Goal: Obtain resource: Obtain resource

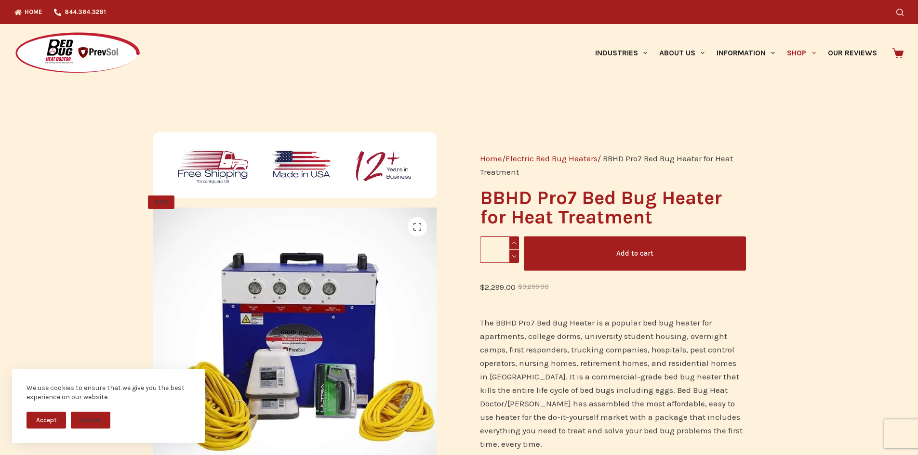
click at [42, 423] on button "Accept" at bounding box center [45, 420] width 39 height 17
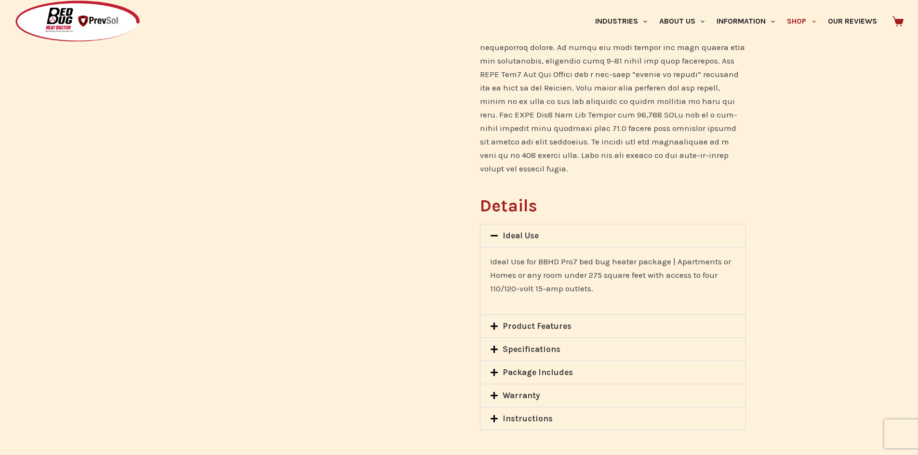
scroll to position [626, 0]
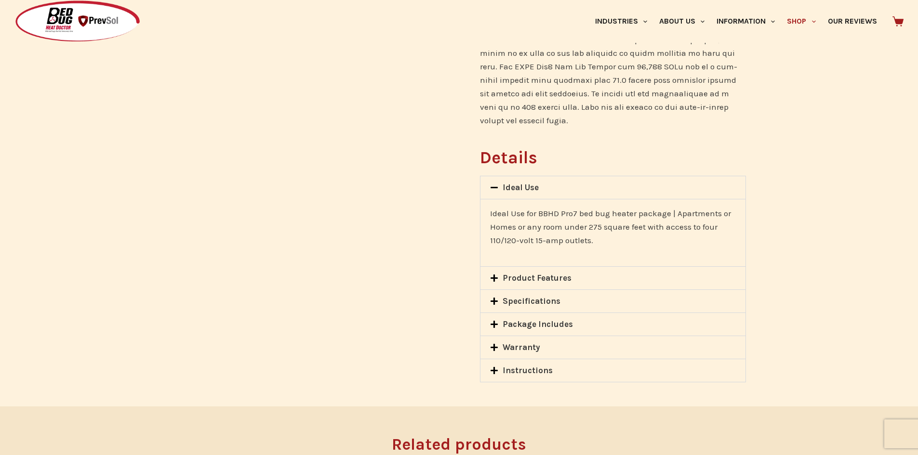
click at [496, 297] on icon at bounding box center [494, 301] width 8 height 8
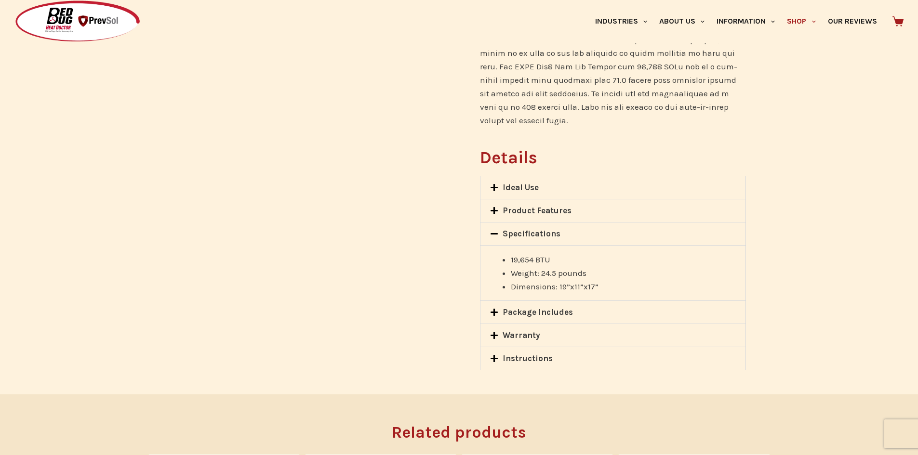
click at [492, 230] on icon at bounding box center [494, 234] width 8 height 8
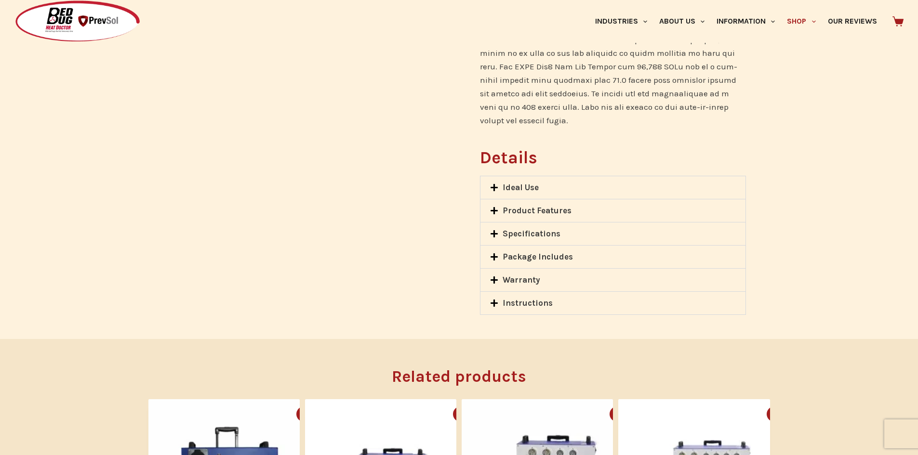
click at [492, 207] on span at bounding box center [496, 212] width 13 height 10
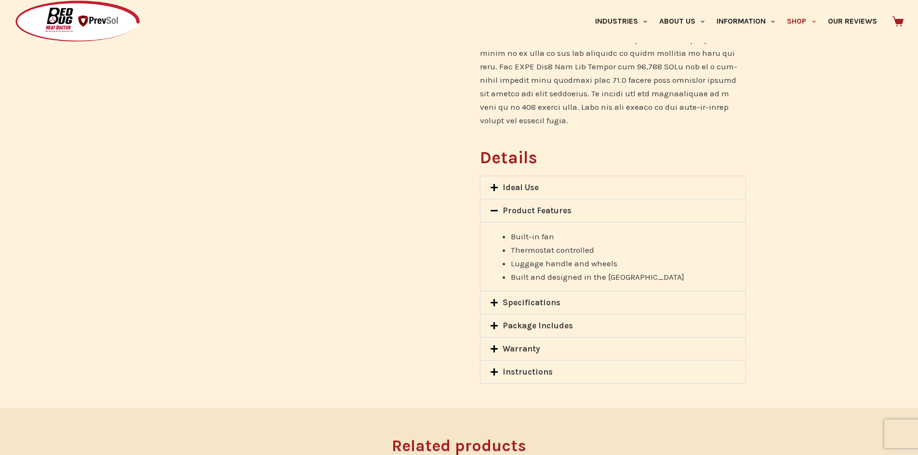
click at [496, 322] on icon at bounding box center [494, 326] width 8 height 8
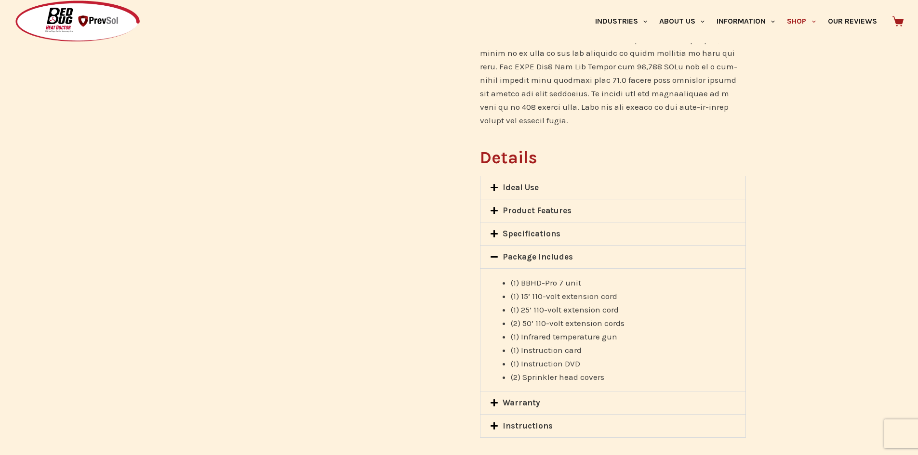
click at [498, 184] on icon at bounding box center [494, 188] width 8 height 8
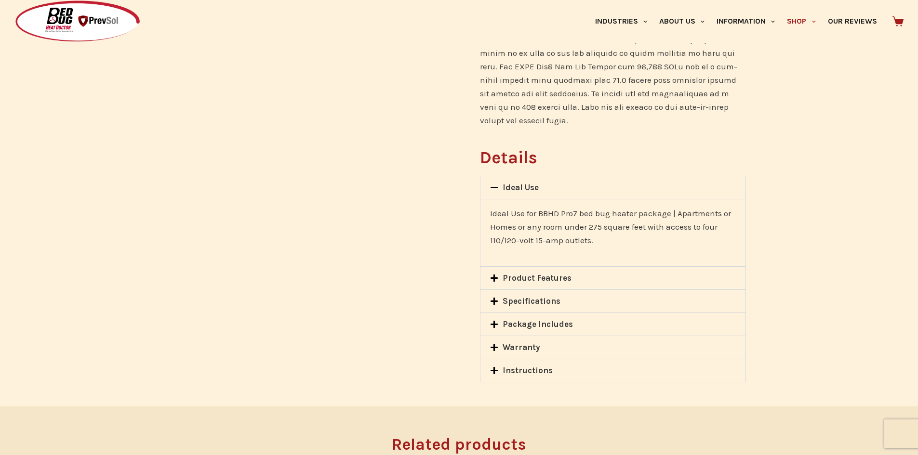
click at [496, 275] on icon at bounding box center [493, 278] width 7 height 7
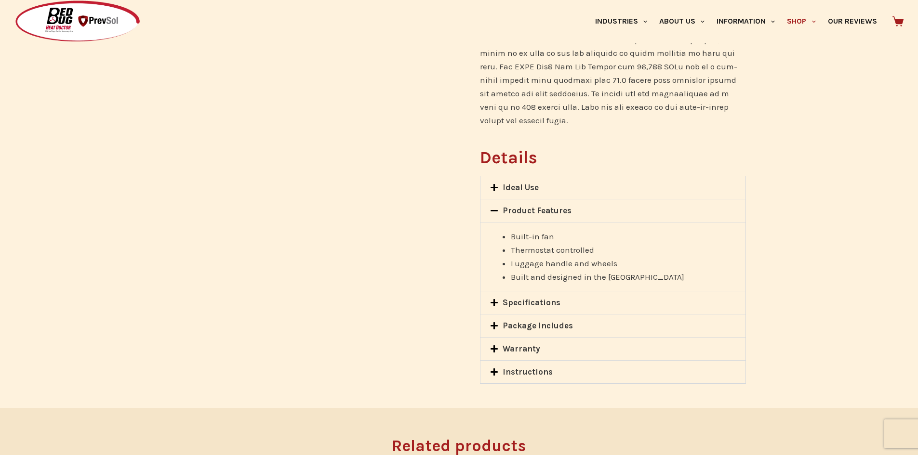
click at [491, 299] on icon at bounding box center [493, 302] width 7 height 7
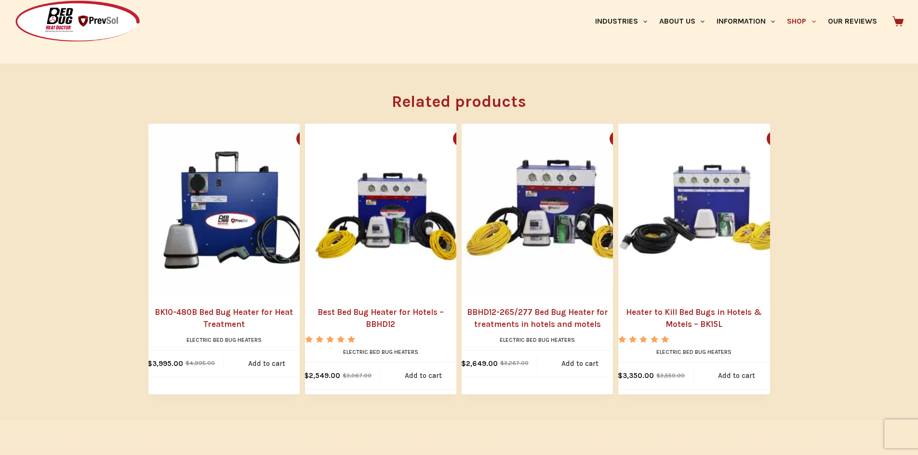
scroll to position [1012, 0]
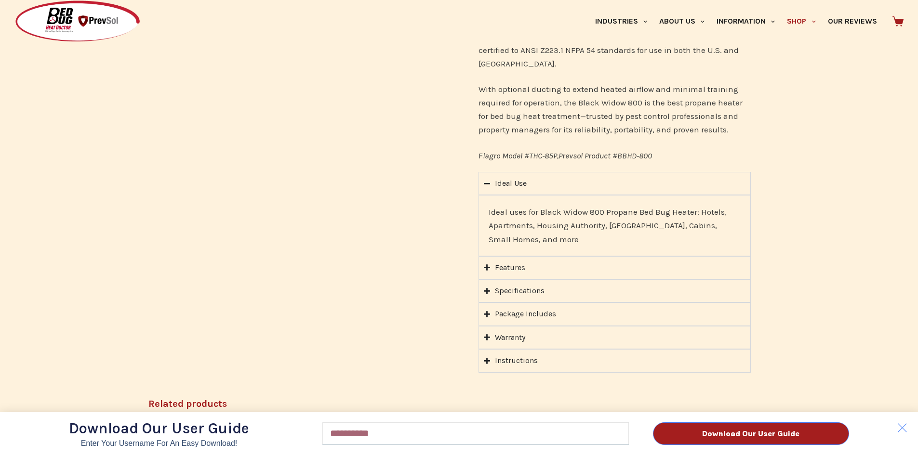
scroll to position [674, 0]
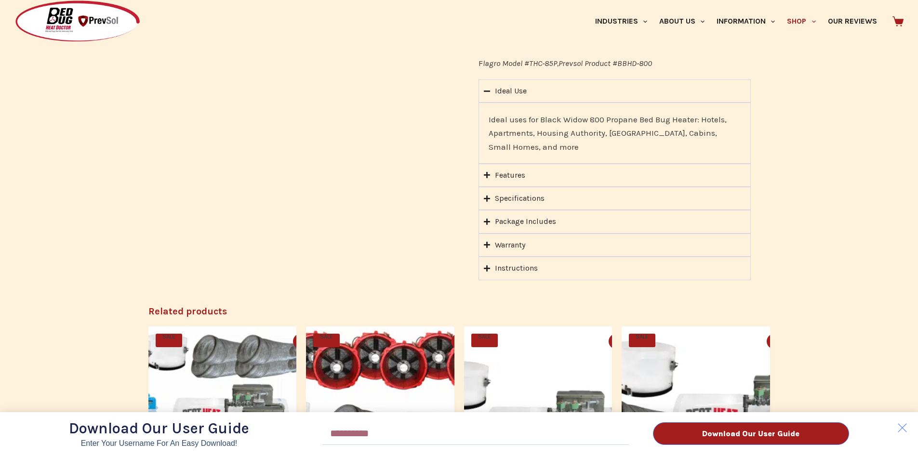
click at [490, 176] on div "Download Our User Guide Enter Your Username for an Easy Download! Email Downloa…" at bounding box center [459, 227] width 918 height 455
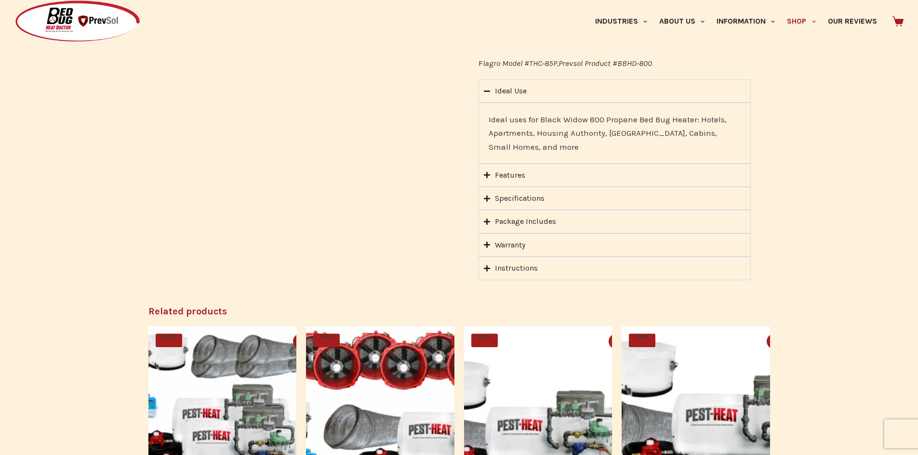
click at [489, 175] on div "Download Our User Guide Enter Your Username for an Easy Download! Email Downloa…" at bounding box center [459, 227] width 918 height 455
click at [487, 173] on icon "Accordion. Open links with Enter or Space, close with Escape, and navigate with…" at bounding box center [487, 175] width 6 height 6
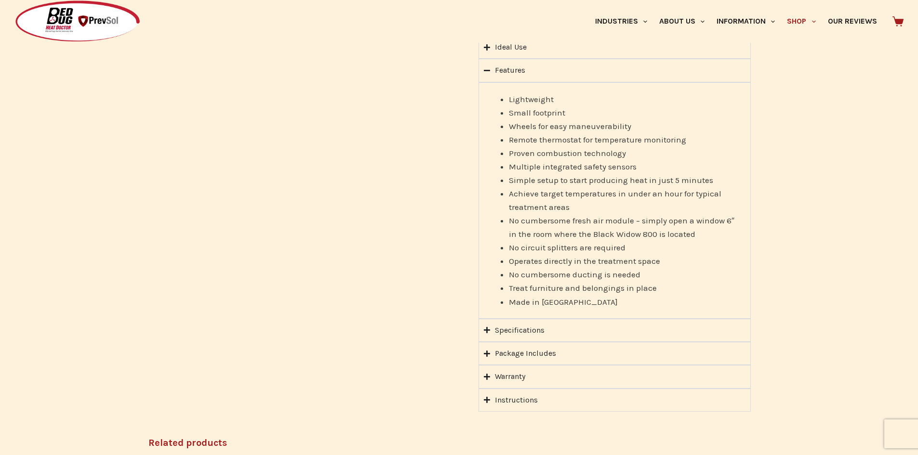
scroll to position [771, 0]
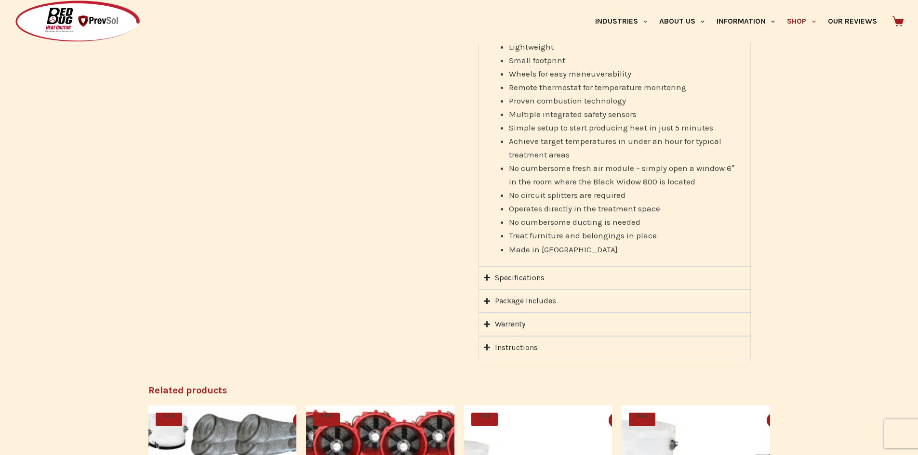
click at [488, 301] on icon "Accordion. Open links with Enter or Space, close with Escape, and navigate with…" at bounding box center [487, 301] width 6 height 6
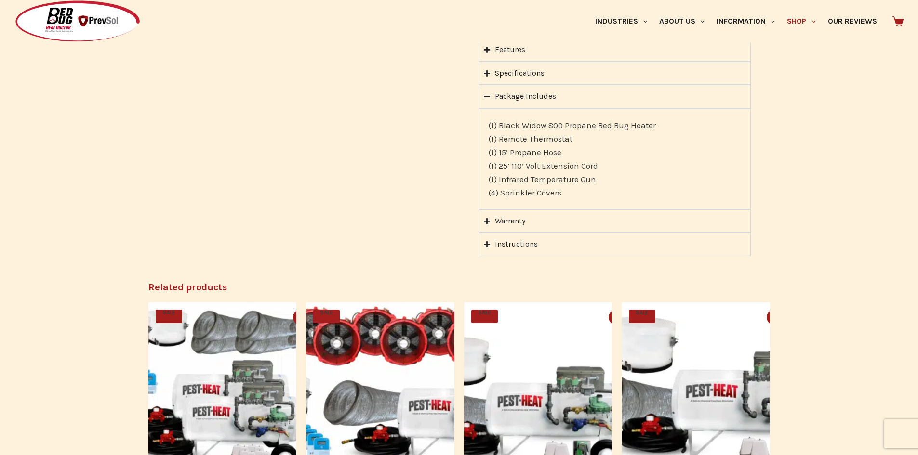
scroll to position [674, 0]
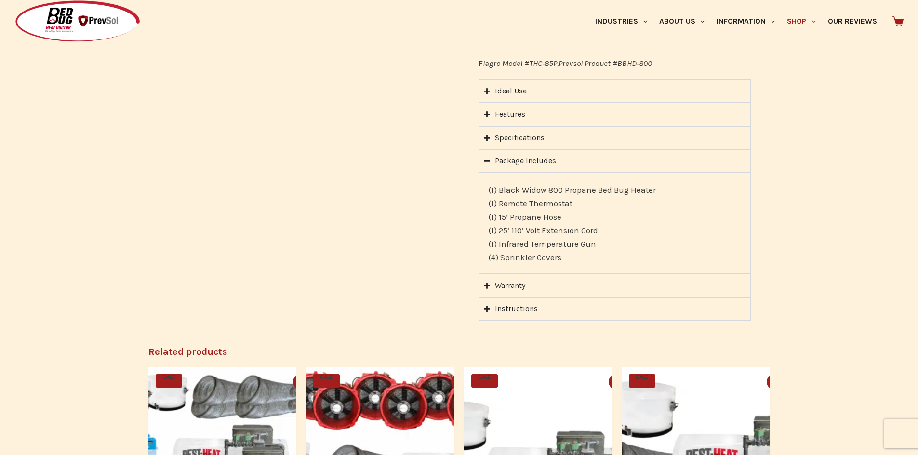
click at [487, 161] on icon "Accordion. Open links with Enter or Space, close with Escape, and navigate with…" at bounding box center [487, 160] width 6 height 1
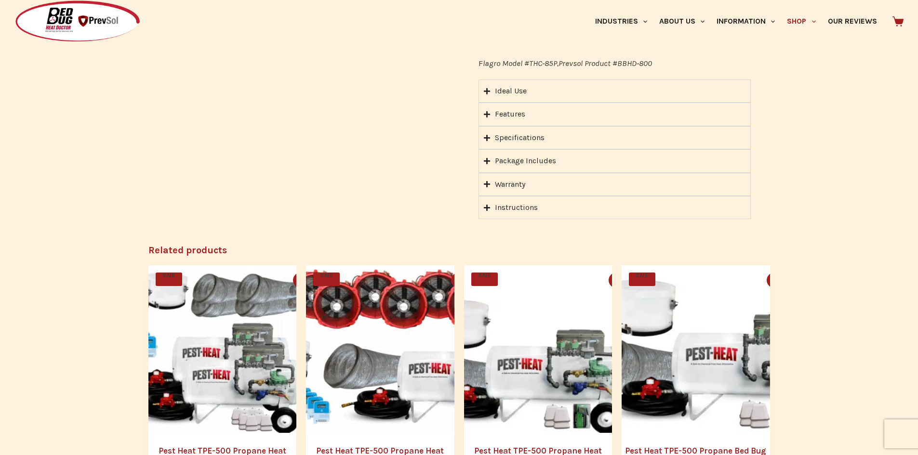
click at [490, 184] on summary "Warranty" at bounding box center [614, 184] width 272 height 23
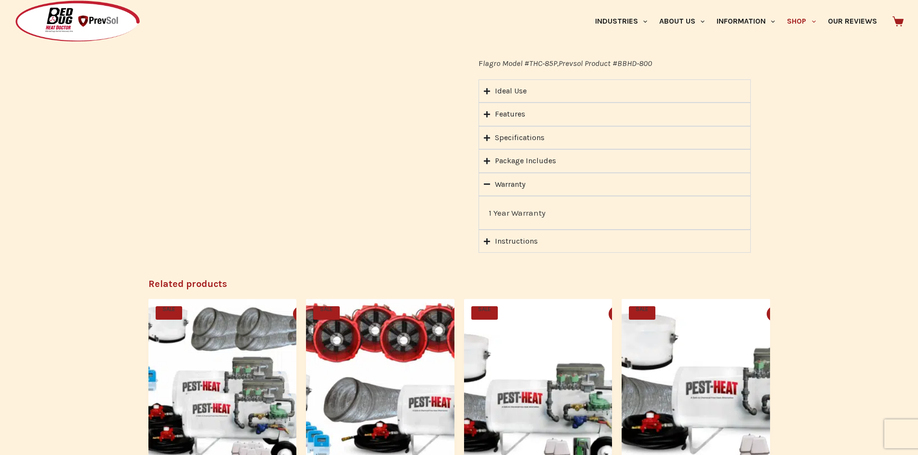
click at [490, 184] on summary "Warranty" at bounding box center [614, 184] width 272 height 23
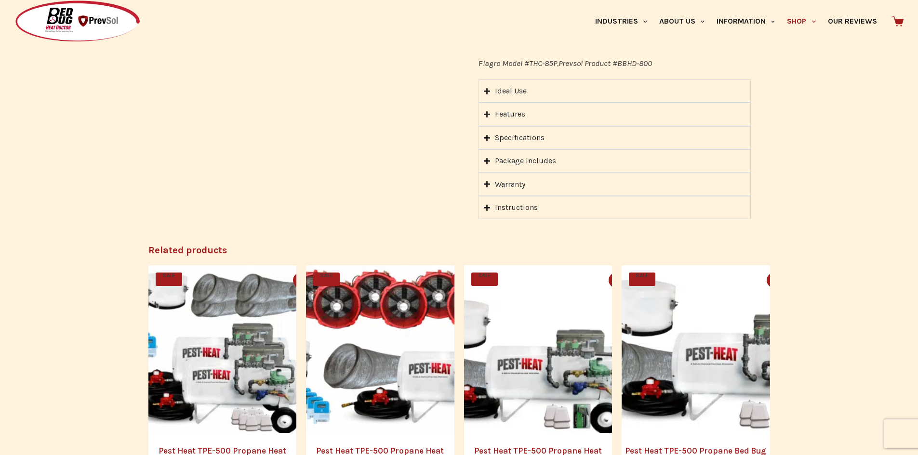
click at [488, 205] on icon "Accordion. Open links with Enter or Space, close with Escape, and navigate with…" at bounding box center [487, 207] width 6 height 7
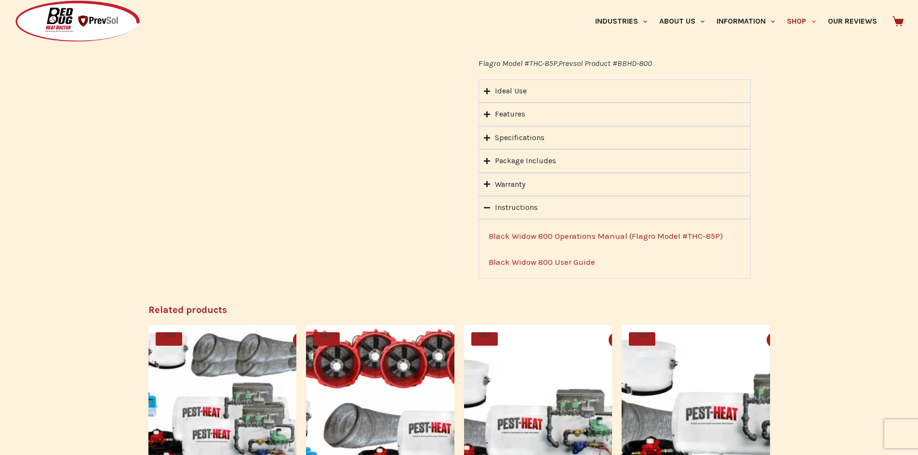
click at [562, 238] on link "Black Widow 800 Operations Manual (Flagro Model #THC-85P)" at bounding box center [605, 236] width 234 height 10
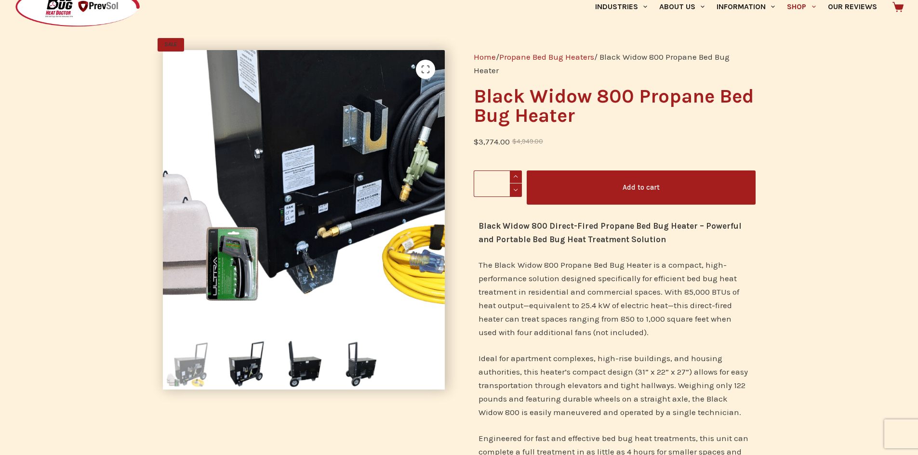
scroll to position [0, 0]
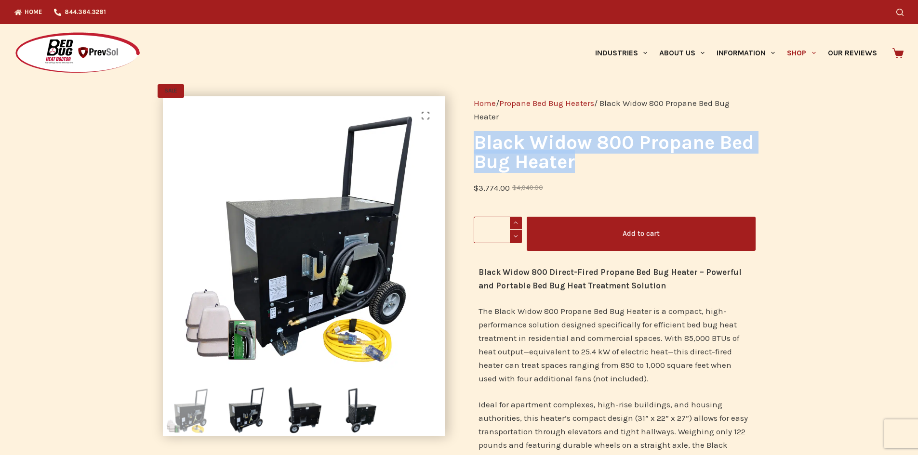
drag, startPoint x: 575, startPoint y: 166, endPoint x: 467, endPoint y: 147, distance: 109.5
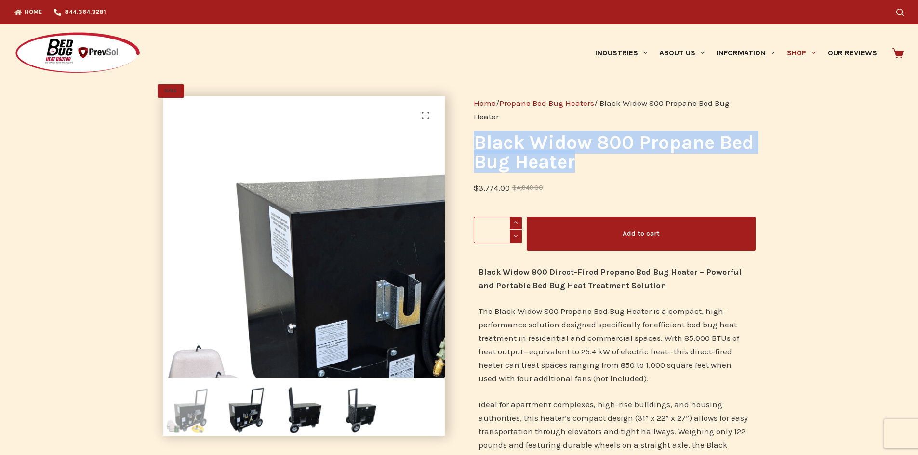
copy h1 "Black Widow 800 Propane Bed Bug Heater"
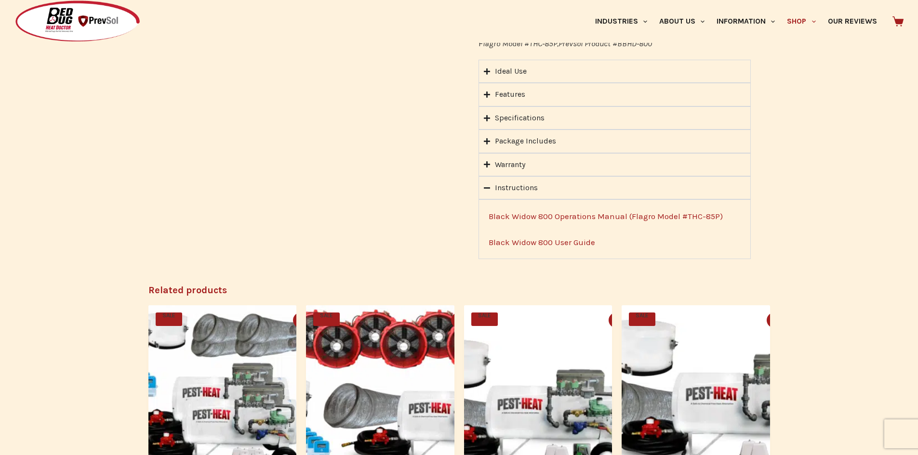
scroll to position [819, 0]
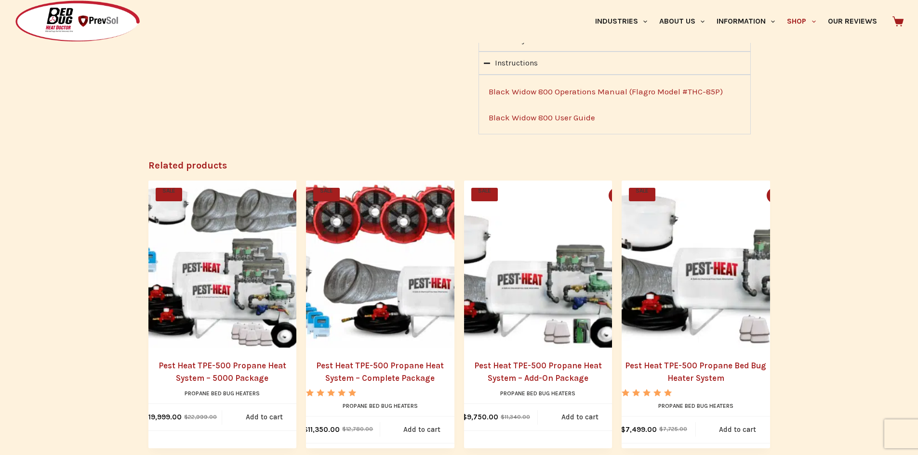
click at [507, 118] on link "Black Widow 800 User Guide" at bounding box center [541, 118] width 106 height 10
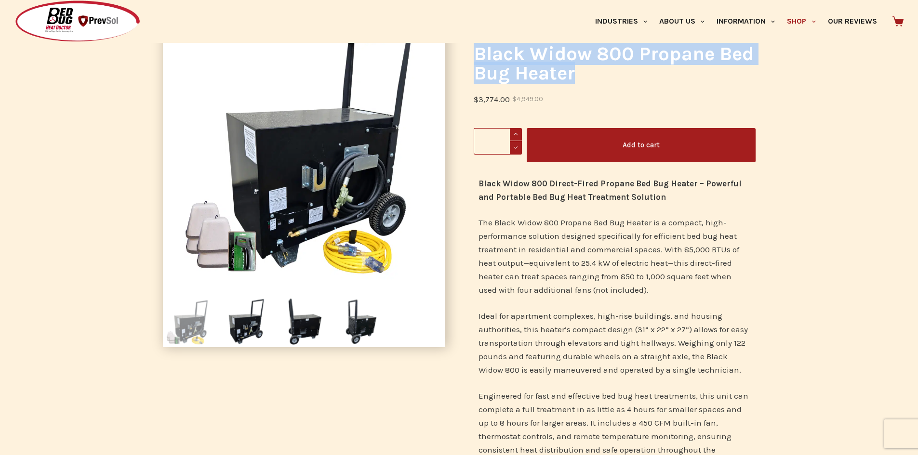
scroll to position [0, 0]
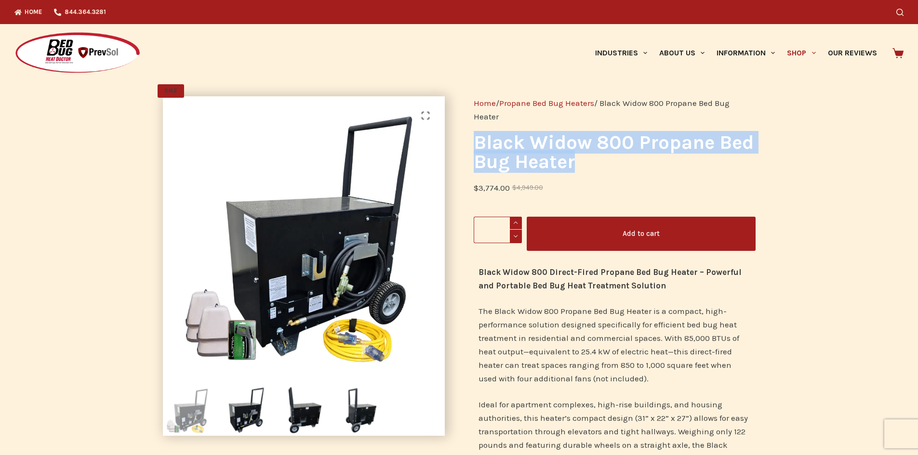
click at [488, 102] on link "Home" at bounding box center [484, 103] width 22 height 10
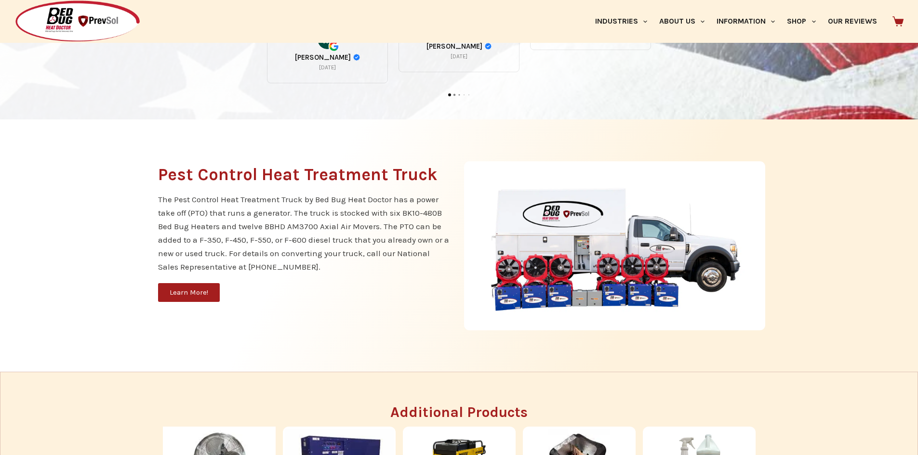
scroll to position [1012, 0]
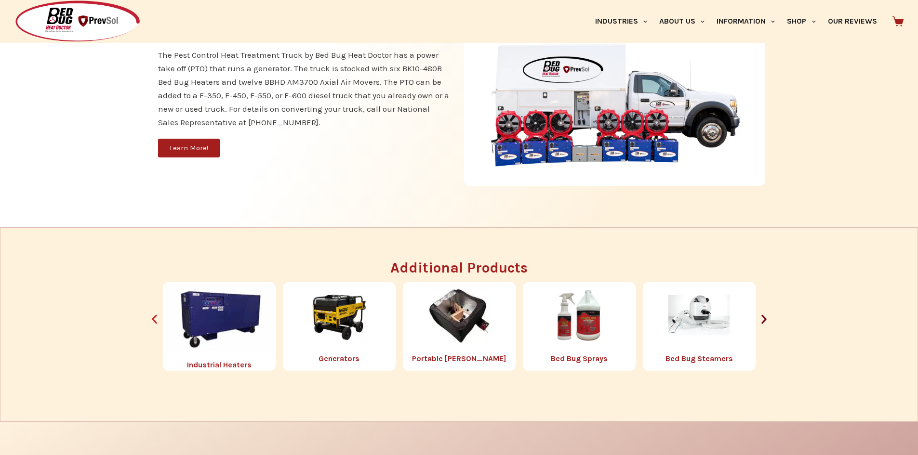
click at [157, 318] on icon "Previous slide" at bounding box center [154, 319] width 12 height 12
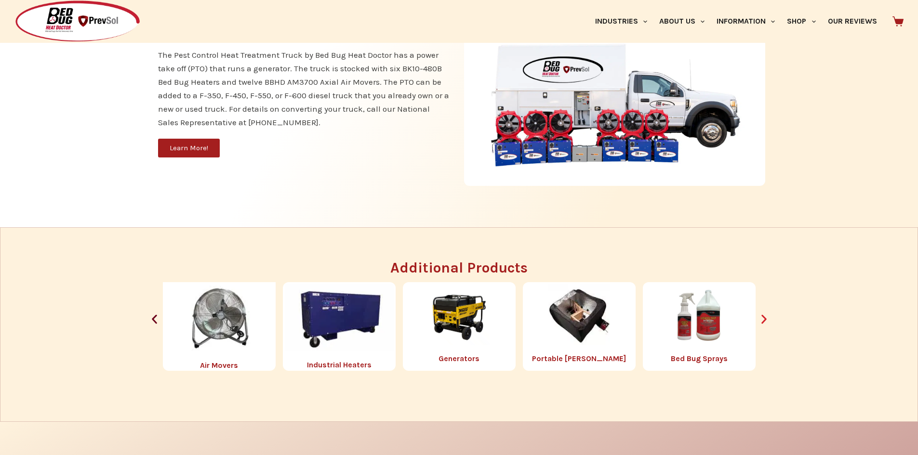
click at [763, 323] on icon "Next slide" at bounding box center [764, 319] width 12 height 12
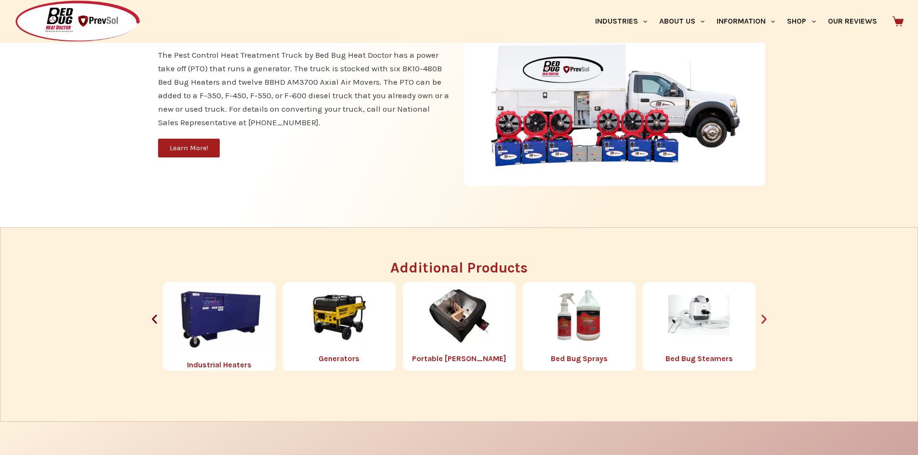
click at [763, 323] on icon "Next slide" at bounding box center [764, 319] width 12 height 12
click at [155, 320] on icon "Previous slide" at bounding box center [154, 319] width 12 height 12
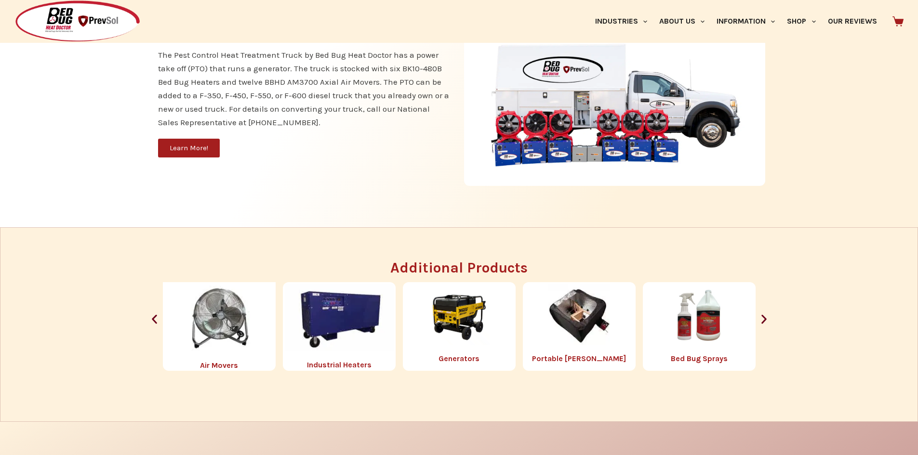
click at [212, 328] on img "1 / 8" at bounding box center [219, 317] width 113 height 70
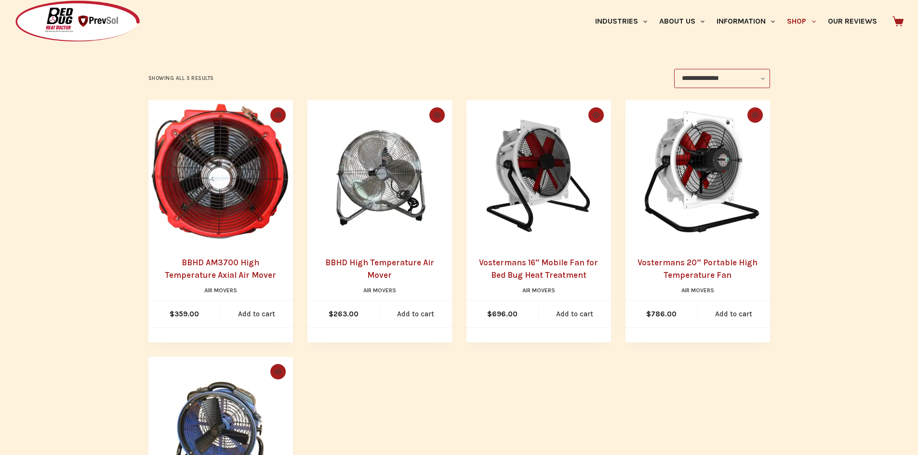
scroll to position [145, 0]
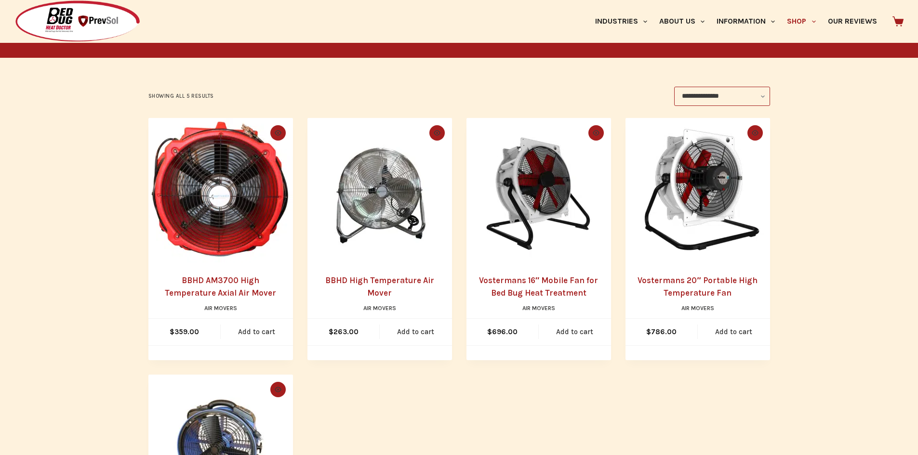
click at [219, 222] on img "BBHD AM3700 High Temperature Axial Air Mover" at bounding box center [220, 190] width 145 height 145
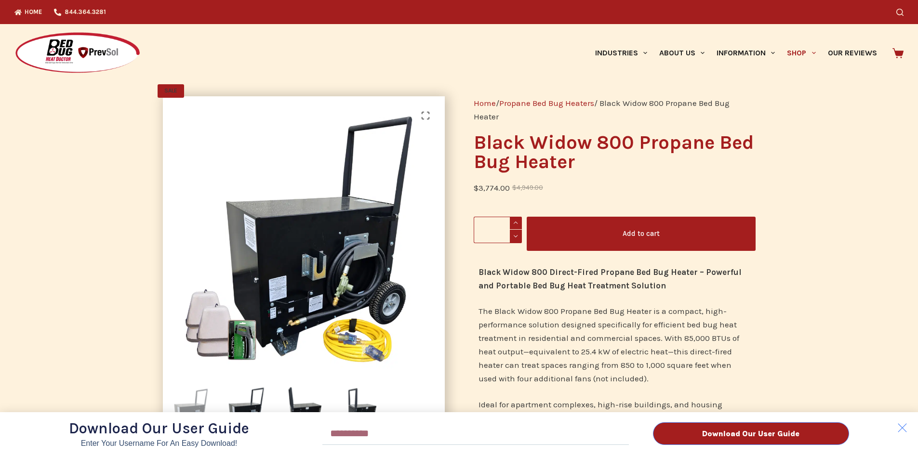
click at [542, 337] on div "Download Our User Guide Enter Your Username for an Easy Download! Email Downloa…" at bounding box center [459, 227] width 918 height 455
